Goal: Task Accomplishment & Management: Use online tool/utility

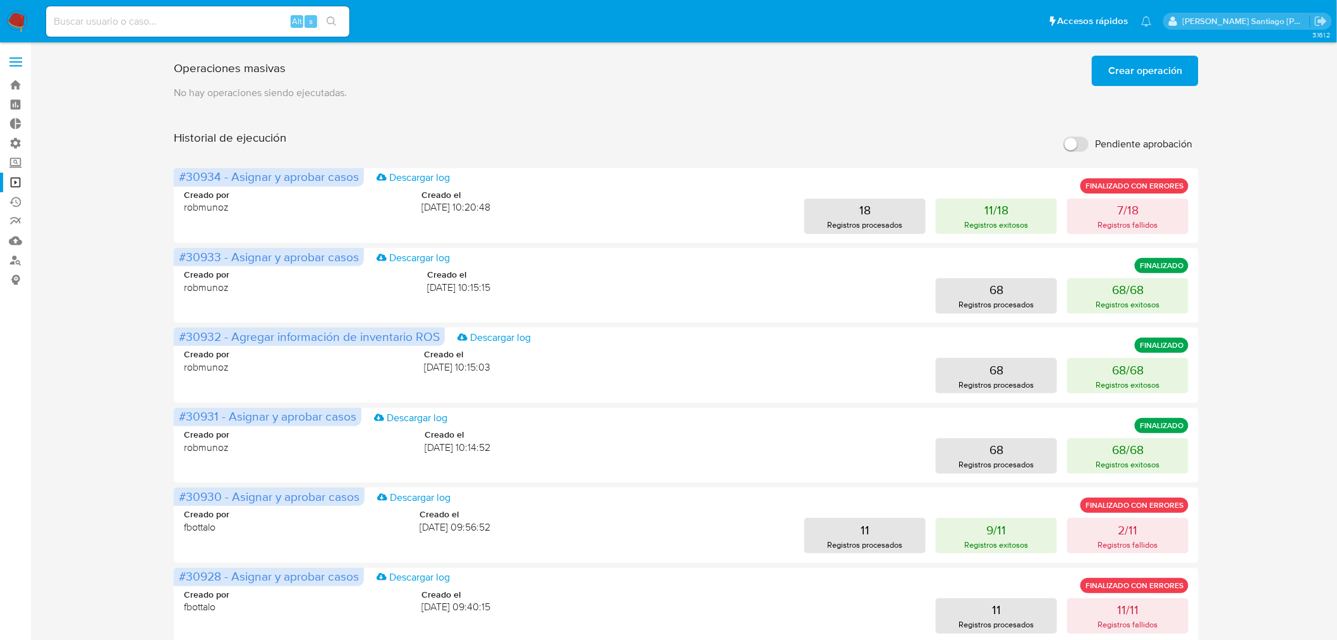
click at [29, 24] on nav "Pausado Ver notificaciones Alt s Accesos rápidos Presiona las siguientes teclas…" at bounding box center [668, 21] width 1337 height 42
click at [1119, 225] on p "Registros fallidos" at bounding box center [1128, 225] width 60 height 12
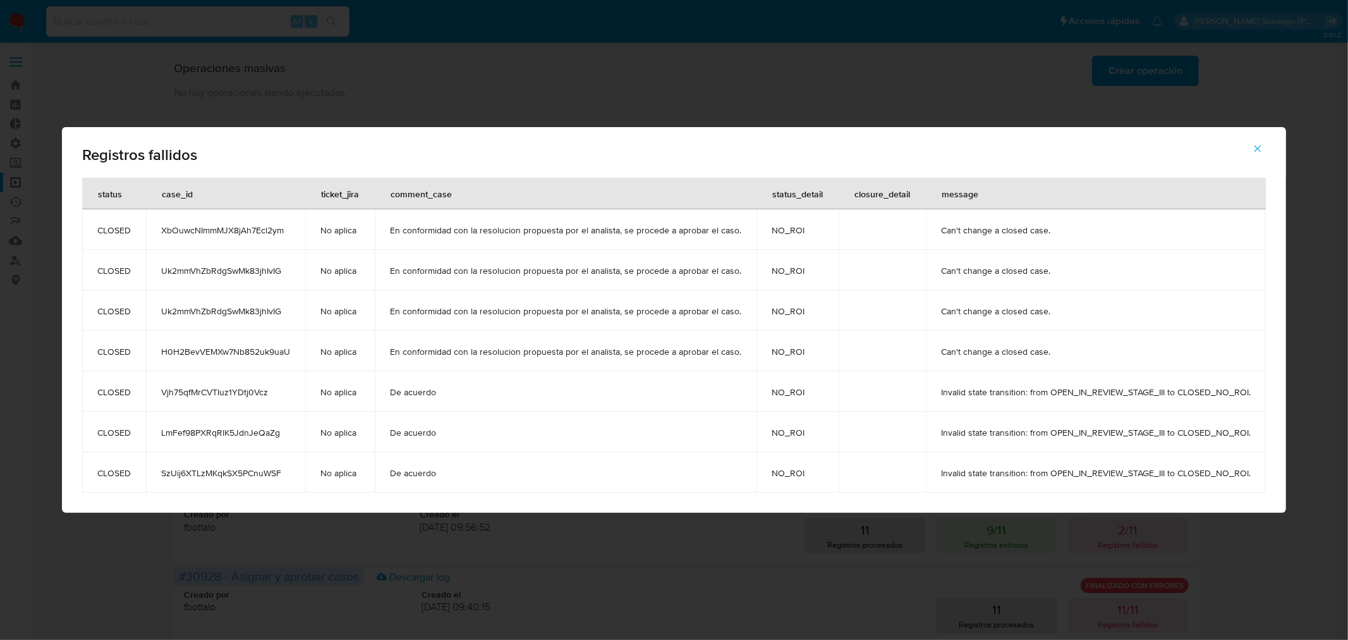
click at [193, 384] on td "Vjh75qfMrCVTIuz1YDtj0Vcz" at bounding box center [225, 391] width 159 height 40
click at [194, 383] on td "Vjh75qfMrCVTIuz1YDtj0Vcz" at bounding box center [225, 391] width 159 height 40
drag, startPoint x: 194, startPoint y: 383, endPoint x: 201, endPoint y: 389, distance: 9.4
click at [195, 384] on td "Vjh75qfMrCVTIuz1YDtj0Vcz" at bounding box center [225, 391] width 159 height 40
click at [202, 388] on span "Vjh75qfMrCVTIuz1YDtj0Vcz" at bounding box center [225, 391] width 129 height 11
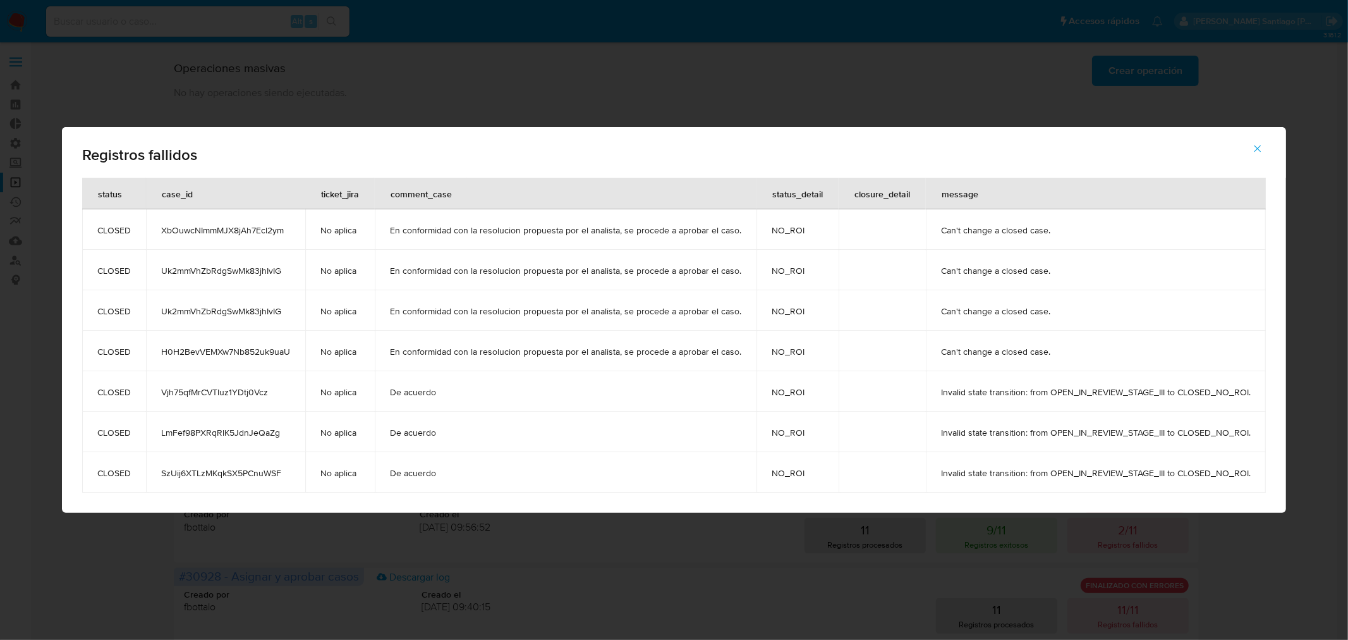
click at [202, 389] on span "Vjh75qfMrCVTIuz1YDtj0Vcz" at bounding box center [225, 391] width 129 height 11
click at [231, 437] on span "LmFef98PXRqRlK5JdnJeQaZg" at bounding box center [225, 432] width 129 height 11
click at [231, 436] on span "LmFef98PXRqRlK5JdnJeQaZg" at bounding box center [225, 432] width 129 height 11
click at [241, 468] on span "SzUij6XTLzMKqkSX5PCnuWSF" at bounding box center [225, 472] width 129 height 11
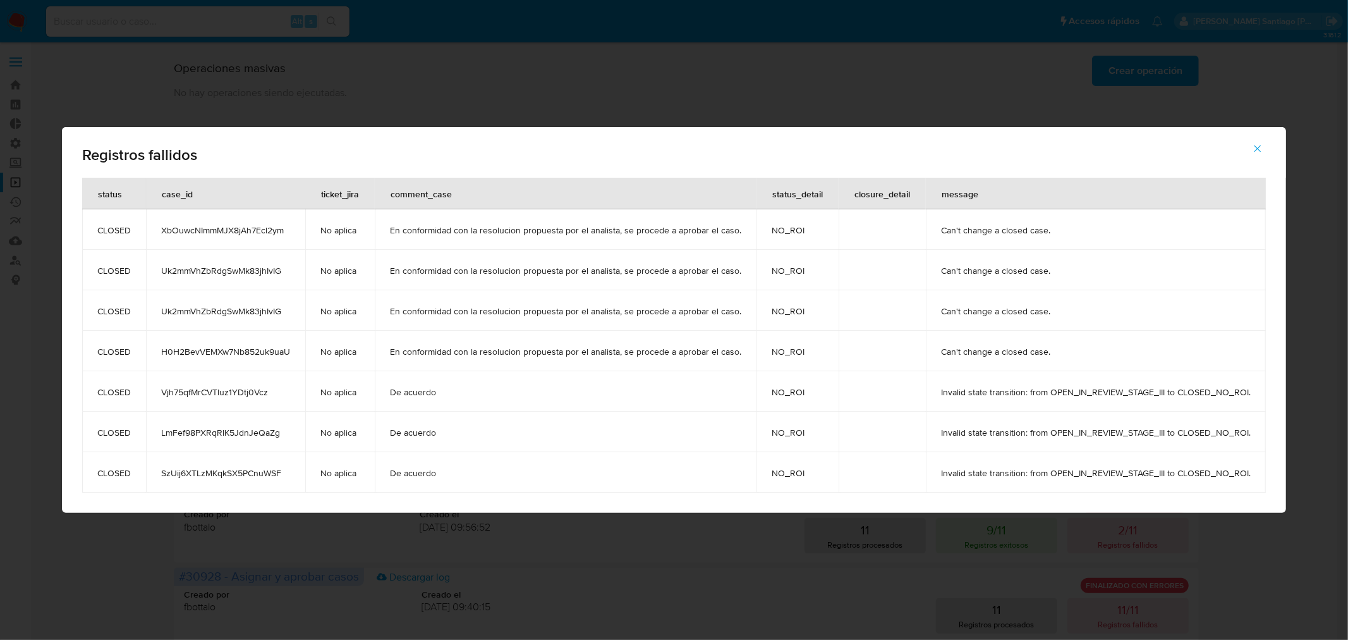
click at [1262, 150] on button "button" at bounding box center [1258, 148] width 44 height 30
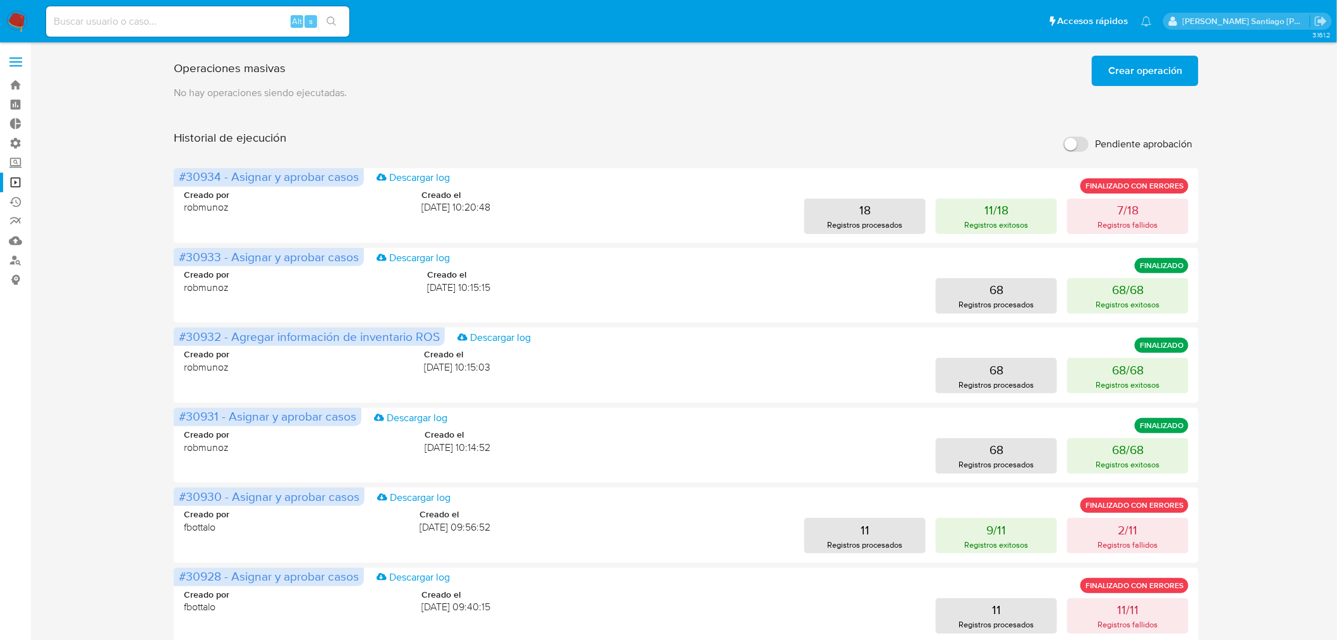
click at [1146, 57] on span "Crear operación" at bounding box center [1145, 71] width 74 height 28
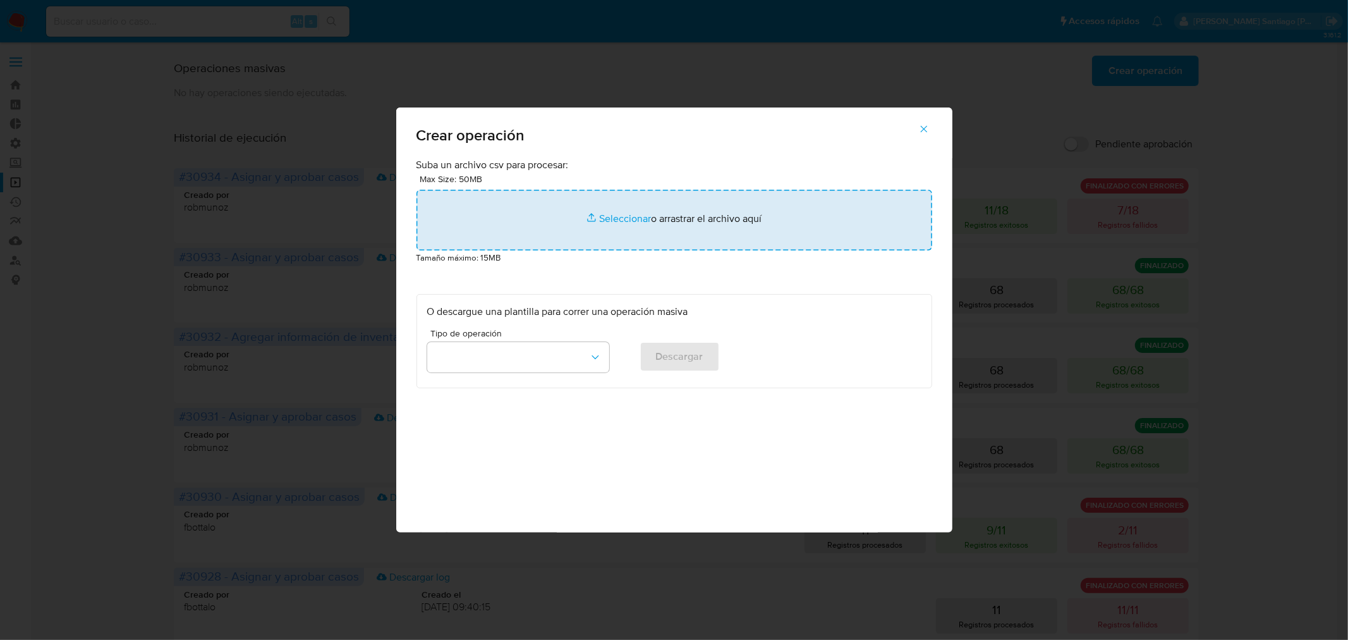
click at [696, 212] on input "file" at bounding box center [674, 220] width 516 height 61
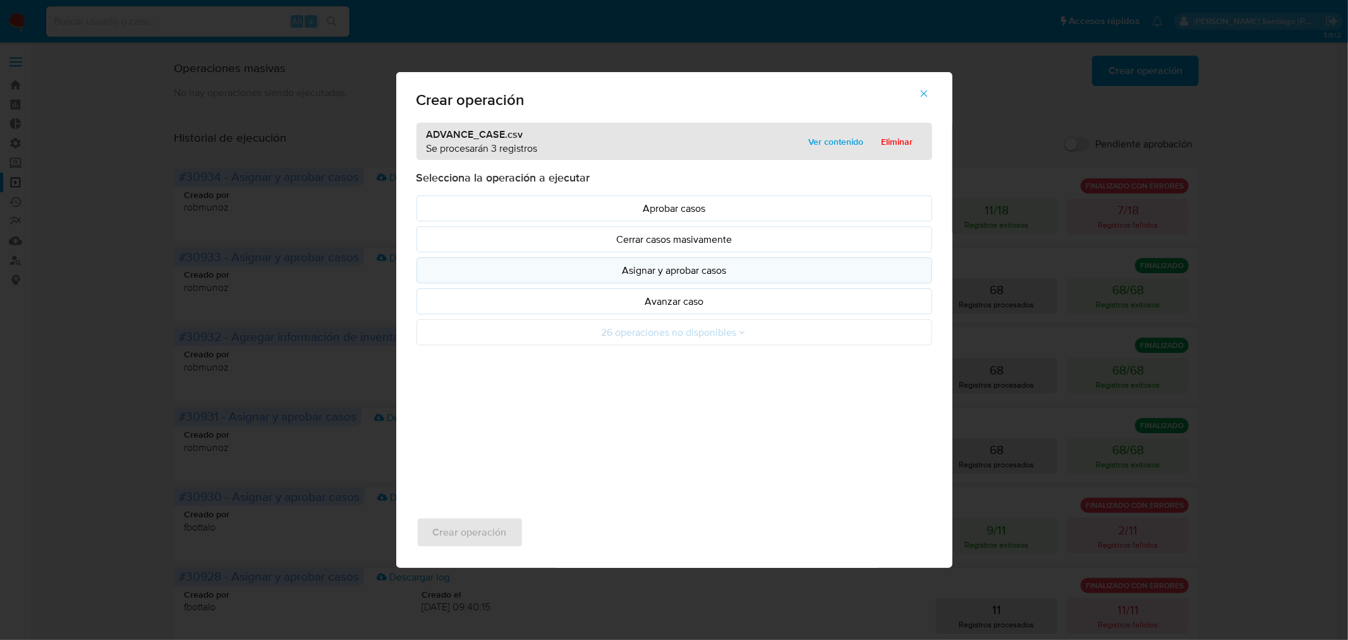
click at [669, 263] on button "Asignar y aprobar casos" at bounding box center [674, 270] width 516 height 26
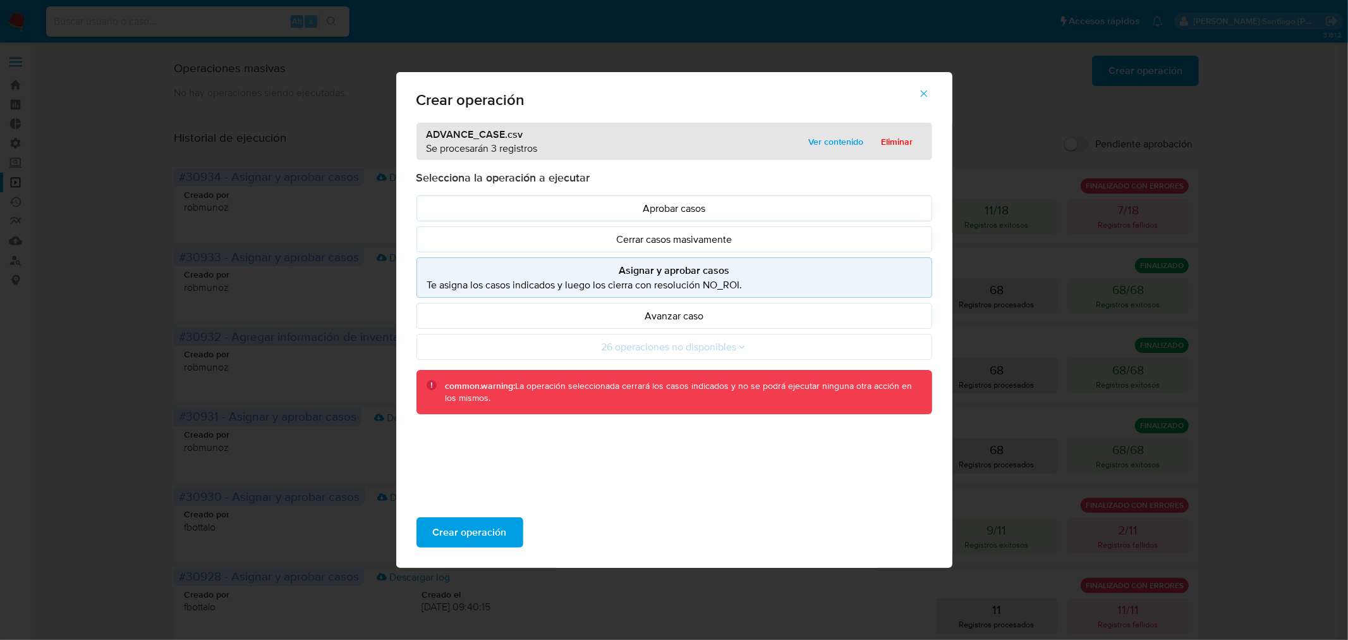
drag, startPoint x: 667, startPoint y: 324, endPoint x: 647, endPoint y: 380, distance: 59.0
click at [667, 325] on button "Avanzar caso" at bounding box center [674, 316] width 516 height 26
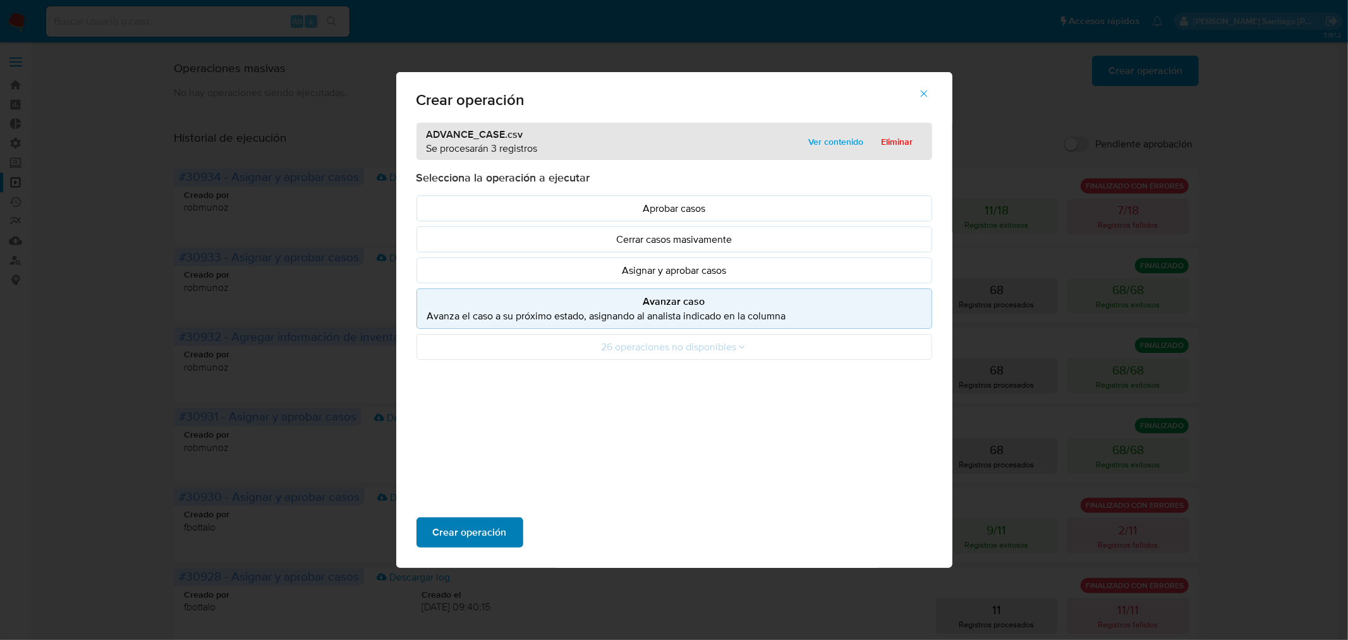
click at [501, 518] on span "Crear operación" at bounding box center [470, 532] width 74 height 28
